Goal: Task Accomplishment & Management: Use online tool/utility

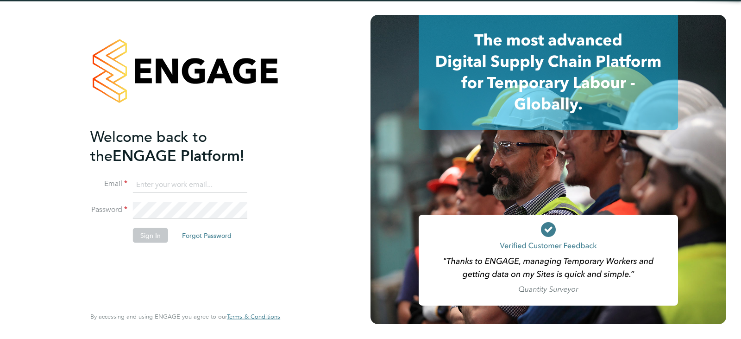
type input "[EMAIL_ADDRESS][DOMAIN_NAME]"
click at [166, 256] on div "Welcome back to the ENGAGE Platform! Email [EMAIL_ADDRESS][DOMAIN_NAME] Passwor…" at bounding box center [180, 215] width 181 height 177
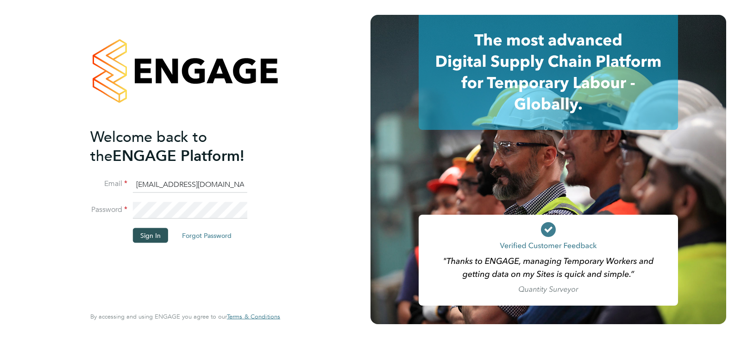
click at [152, 235] on button "Sign In" at bounding box center [150, 235] width 35 height 15
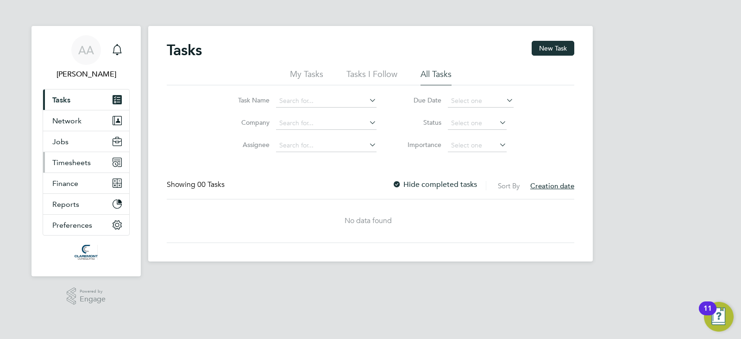
click at [67, 162] on span "Timesheets" at bounding box center [71, 162] width 38 height 9
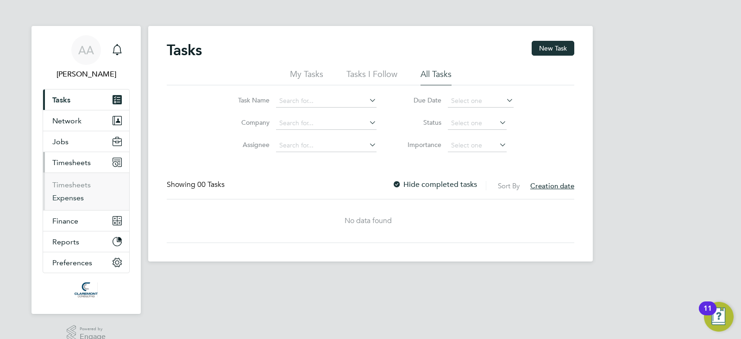
click at [72, 200] on link "Expenses" at bounding box center [67, 197] width 31 height 9
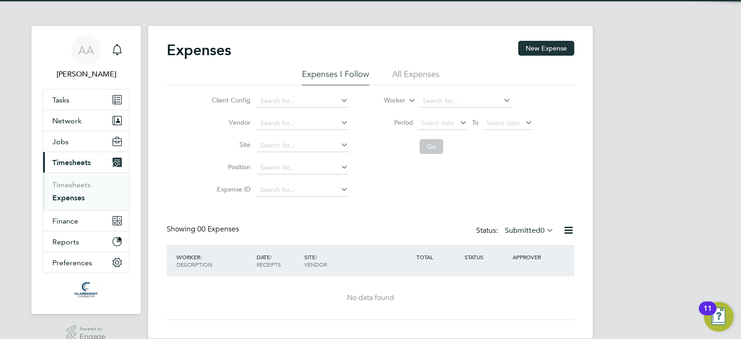
click at [428, 71] on li "All Expenses" at bounding box center [415, 77] width 47 height 17
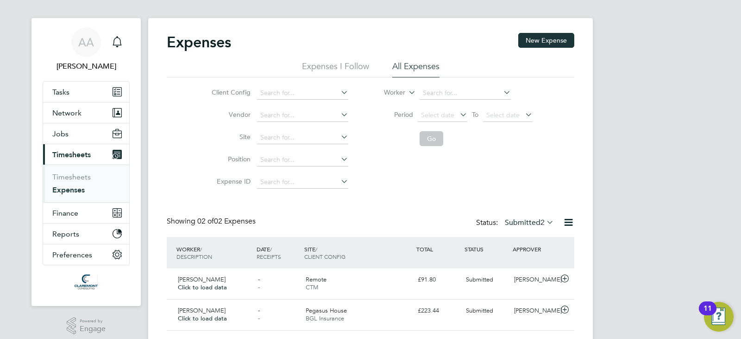
scroll to position [33, 0]
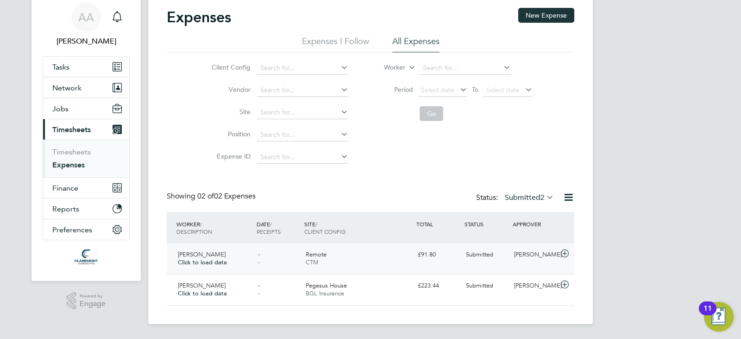
click at [373, 258] on div "Remote CTM" at bounding box center [358, 258] width 112 height 23
click at [359, 245] on div "Greg Kersey Click to load data - - Remote CTM £91.80 Submitted Hannah Lancaster" at bounding box center [371, 258] width 408 height 31
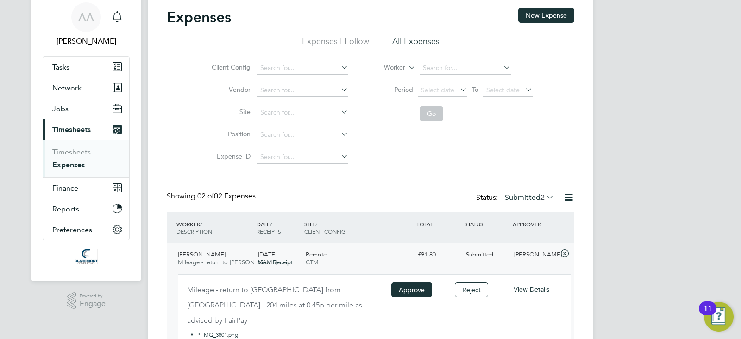
scroll to position [15, 167]
